Goal: Task Accomplishment & Management: Manage account settings

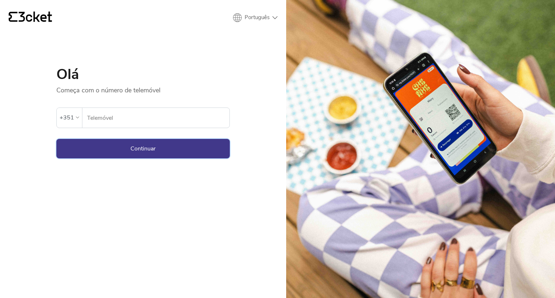
click at [140, 148] on button "Continuar" at bounding box center [142, 149] width 173 height 20
click at [133, 117] on input "Telemóvel" at bounding box center [158, 118] width 143 height 20
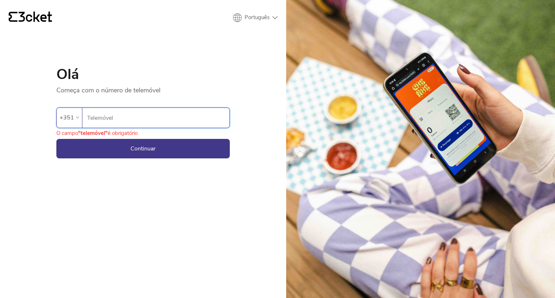
type input "914524161"
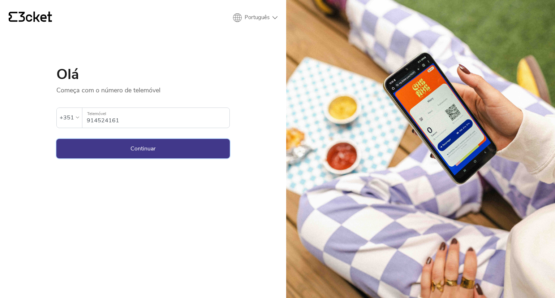
click at [141, 145] on button "Continuar" at bounding box center [142, 149] width 173 height 20
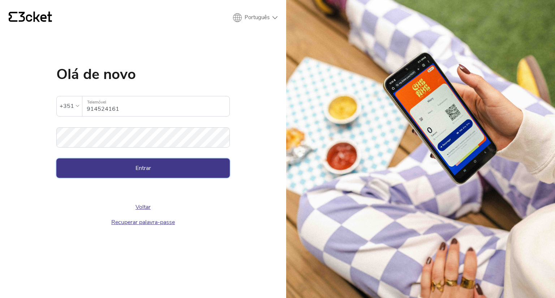
click at [137, 165] on button "Entrar" at bounding box center [142, 169] width 173 height 20
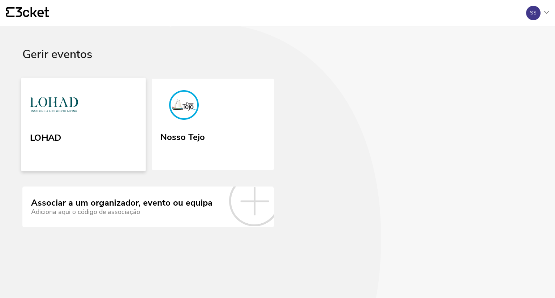
click at [98, 122] on link "LOHAD" at bounding box center [83, 125] width 125 height 94
